Goal: Check status

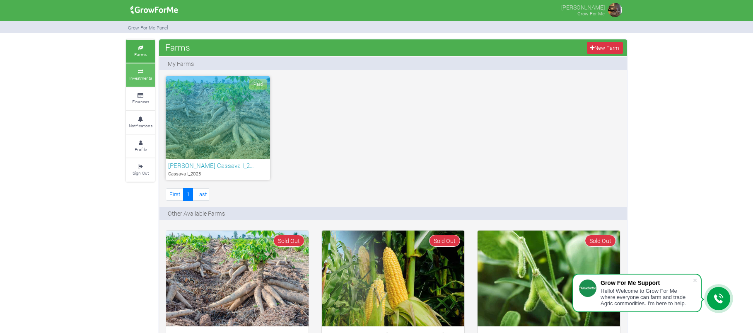
click at [140, 78] on small "Investments" at bounding box center [140, 78] width 23 height 6
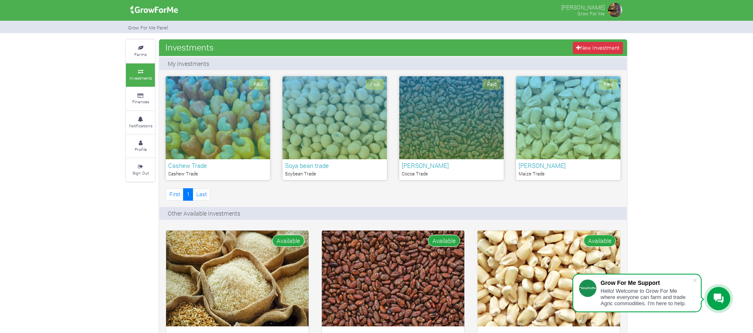
click at [579, 120] on div "Paid" at bounding box center [568, 117] width 104 height 83
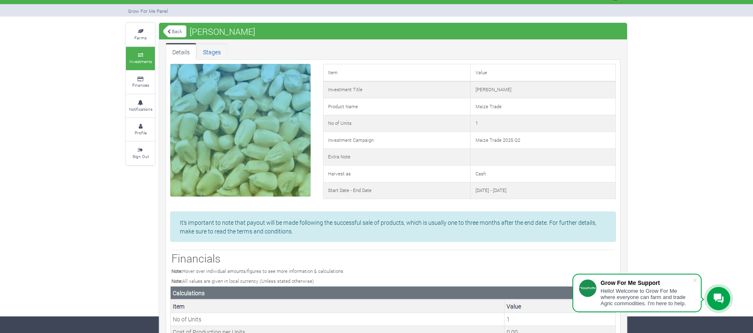
click at [213, 54] on link "Stages" at bounding box center [211, 51] width 31 height 17
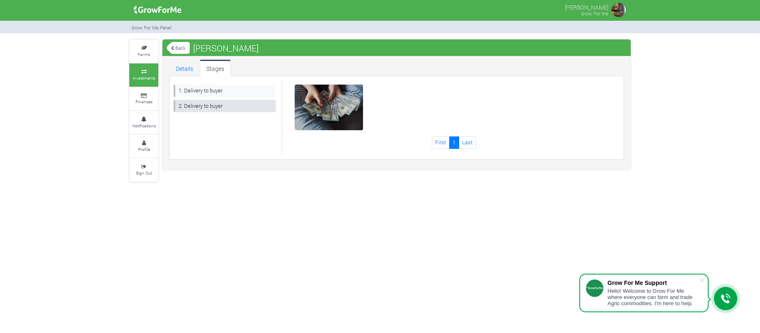
click at [211, 106] on link "2. Delivery to buyer" at bounding box center [225, 106] width 102 height 12
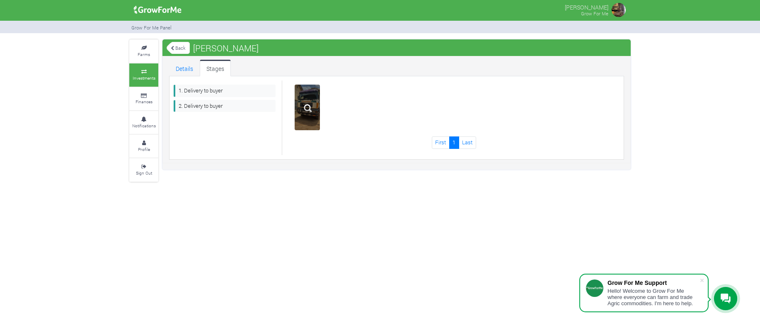
click at [314, 101] on img at bounding box center [307, 108] width 27 height 27
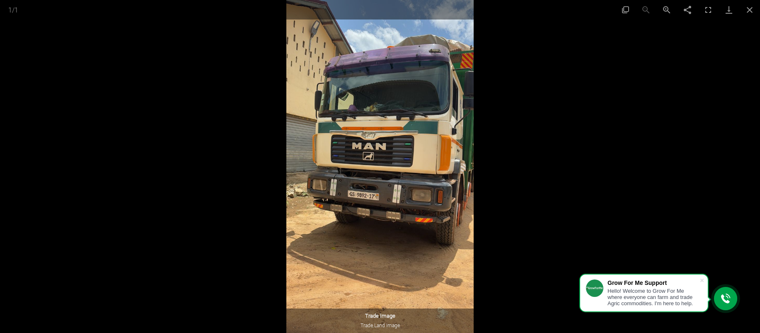
click at [327, 103] on img at bounding box center [379, 166] width 187 height 333
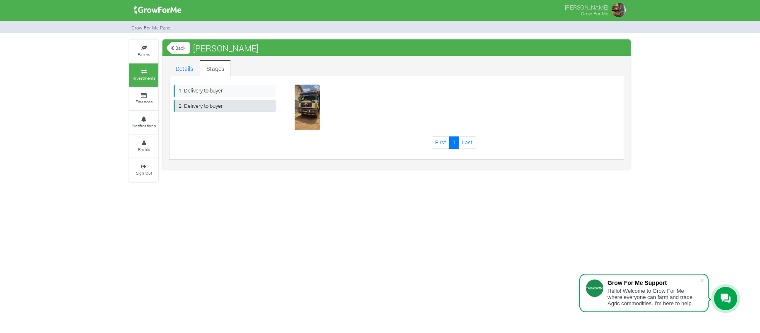
click at [218, 105] on link "2. Delivery to buyer" at bounding box center [225, 106] width 102 height 12
click at [182, 69] on link "Details" at bounding box center [184, 68] width 31 height 17
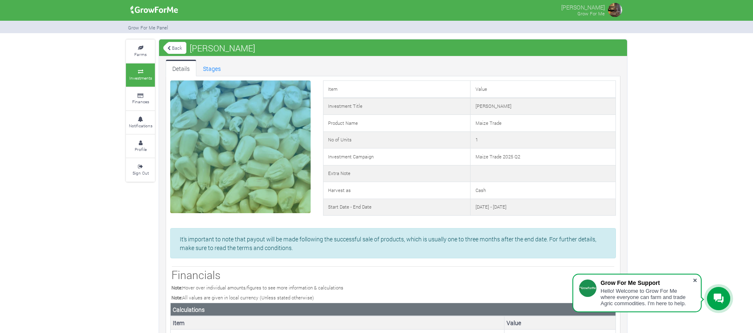
click at [696, 279] on span at bounding box center [695, 280] width 8 height 8
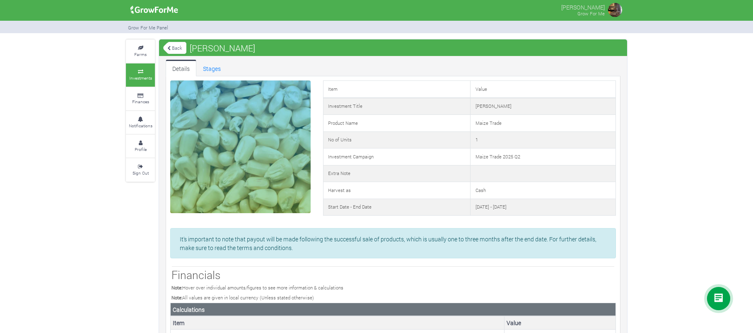
click at [552, 276] on h3 "Financials" at bounding box center [392, 274] width 443 height 13
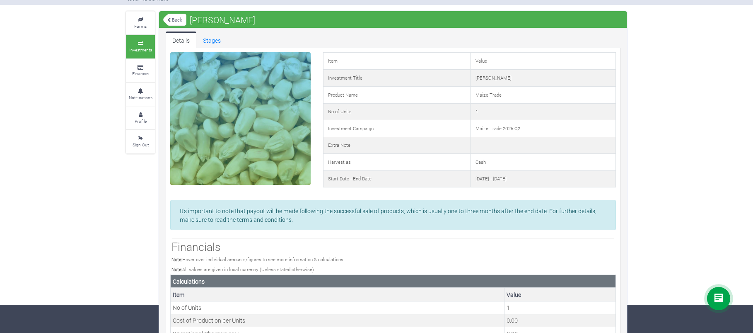
scroll to position [28, 0]
